Goal: Information Seeking & Learning: Learn about a topic

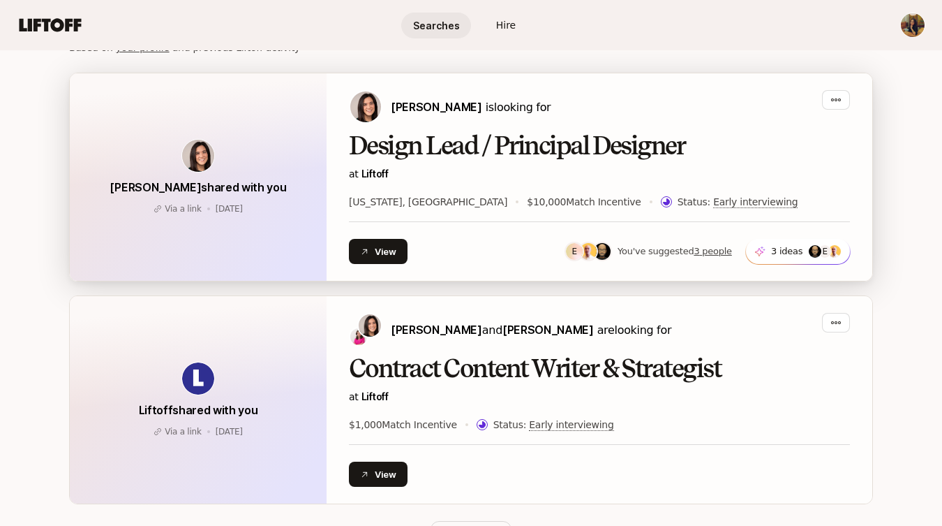
scroll to position [355, 0]
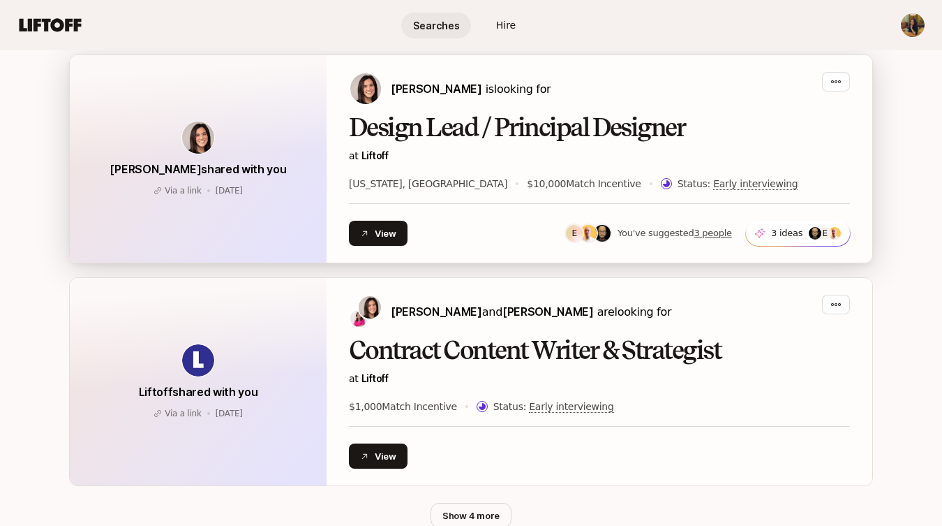
click at [546, 125] on h2 "Design Lead / Principal Designer" at bounding box center [599, 128] width 501 height 28
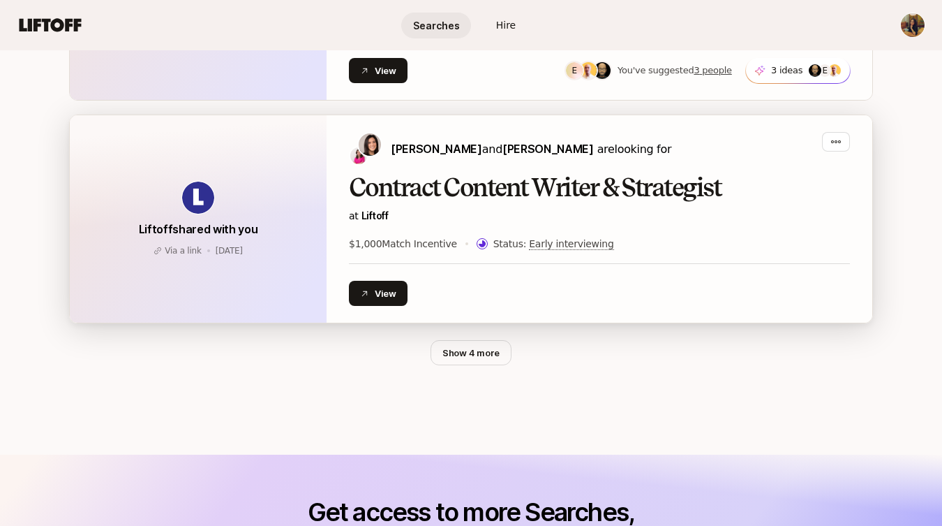
scroll to position [570, 0]
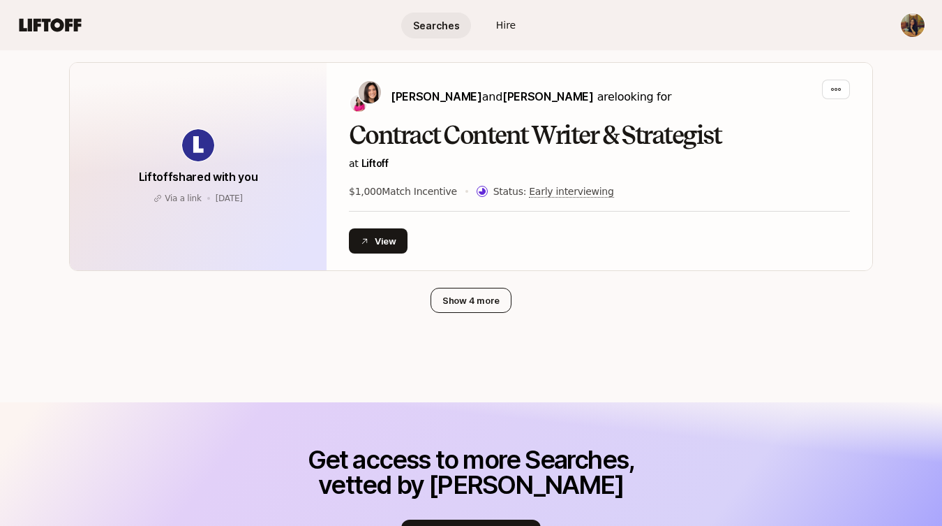
click at [449, 293] on button "Show 4 more" at bounding box center [471, 300] width 81 height 25
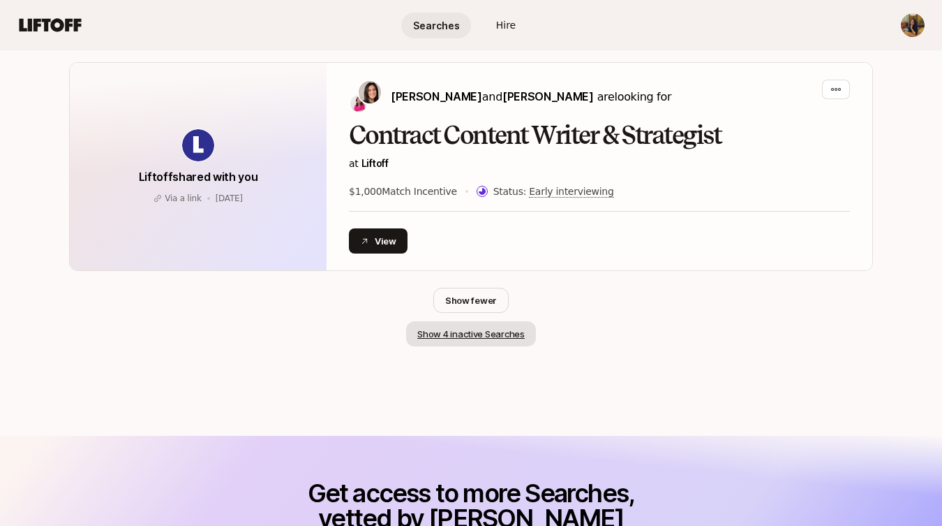
click at [514, 334] on button "Show 4 inactive Searches" at bounding box center [471, 333] width 130 height 25
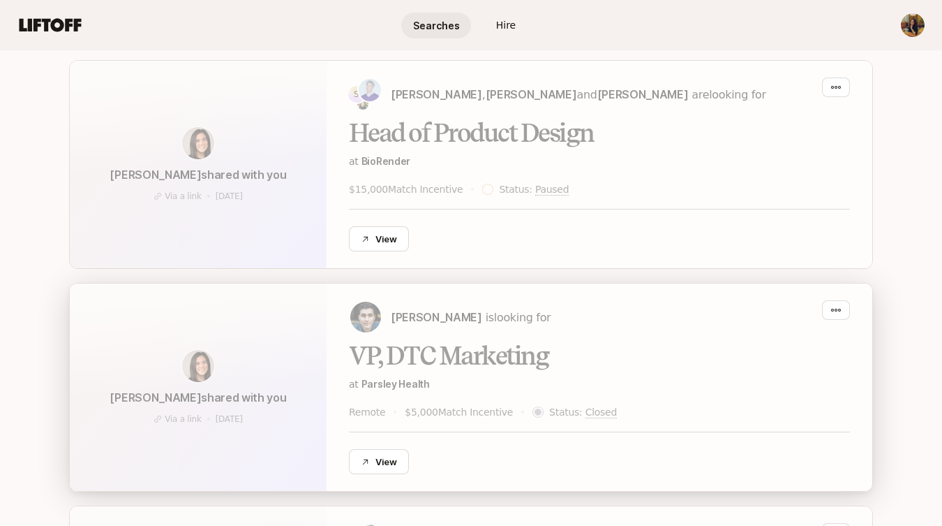
scroll to position [1016, 0]
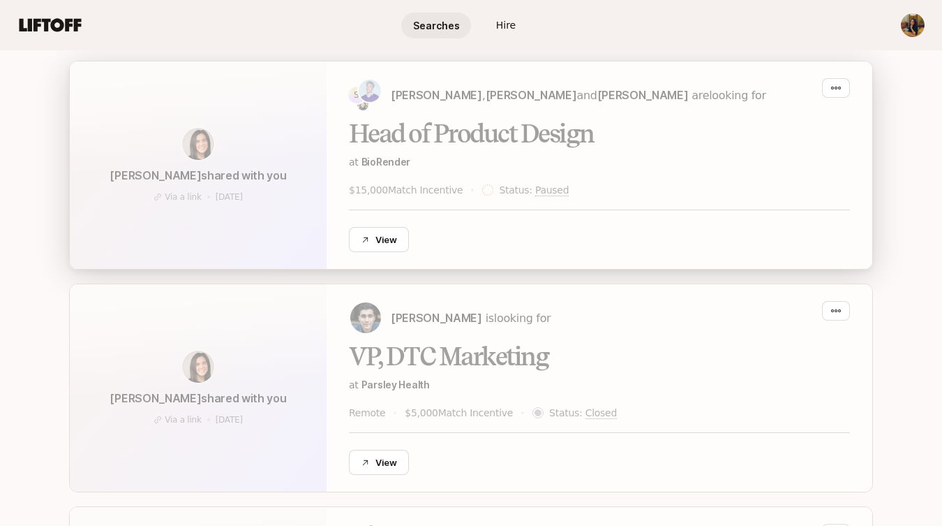
click at [463, 102] on div "S [PERSON_NAME] , [PERSON_NAME] and [PERSON_NAME] are looking for" at bounding box center [599, 95] width 501 height 34
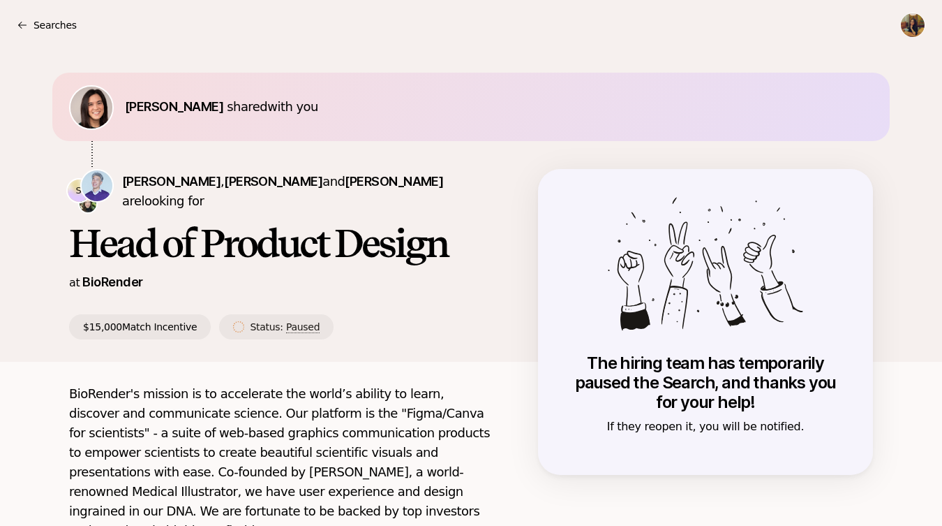
click at [117, 325] on p "$15,000 Match Incentive" at bounding box center [140, 326] width 142 height 25
click at [66, 27] on p "Searches" at bounding box center [55, 25] width 43 height 17
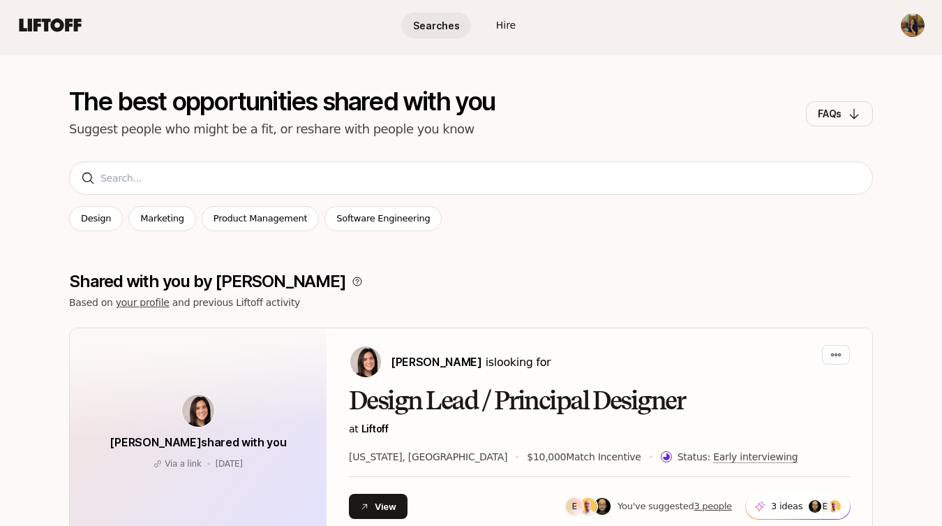
scroll to position [138, 0]
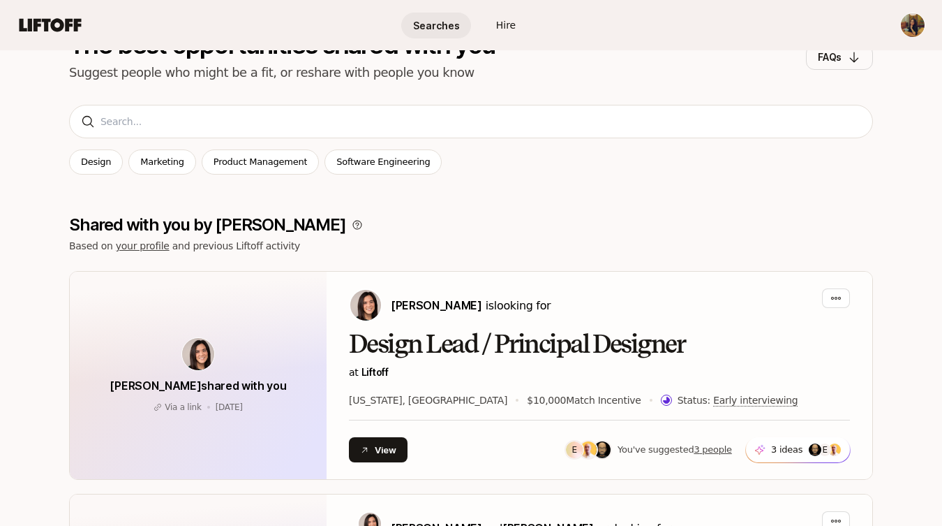
click at [566, 112] on div "Searches The best opportunities shared with you Suggest people who might be a f…" at bounding box center [471, 14] width 942 height 204
